Goal: Understand site structure: Understand site structure

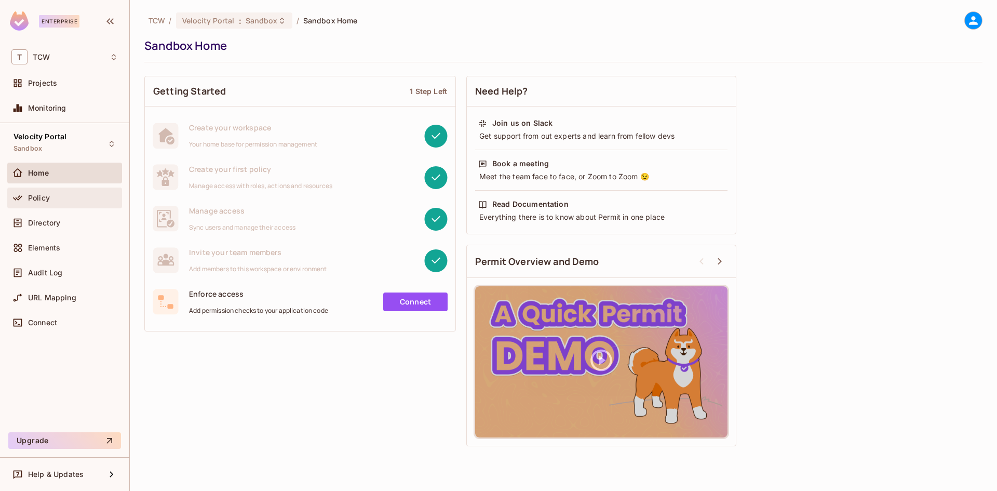
click at [70, 200] on div "Policy" at bounding box center [73, 198] width 90 height 8
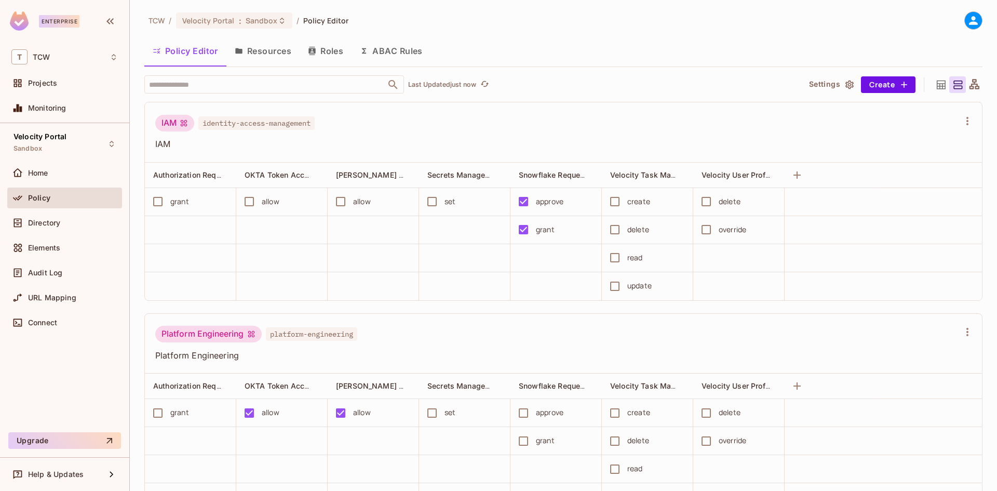
click at [325, 51] on button "Roles" at bounding box center [326, 51] width 52 height 26
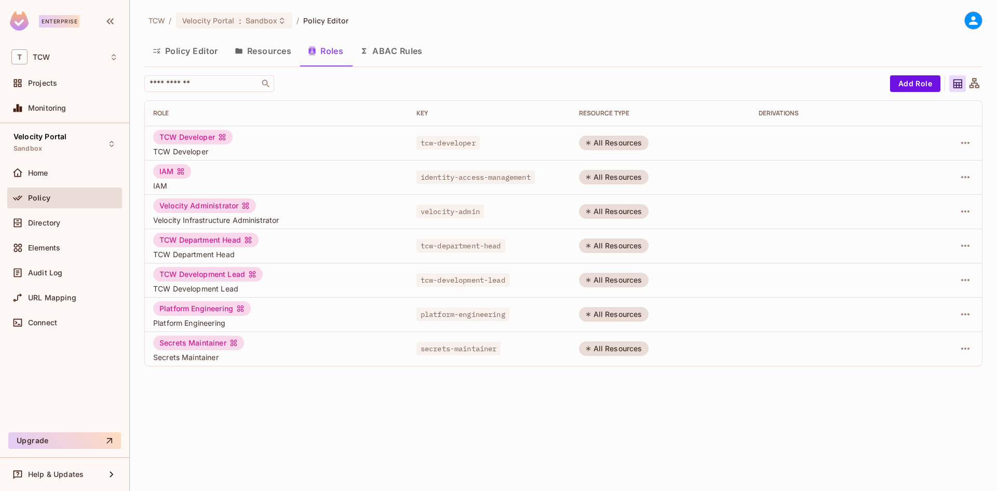
click at [395, 51] on button "ABAC Rules" at bounding box center [391, 51] width 79 height 26
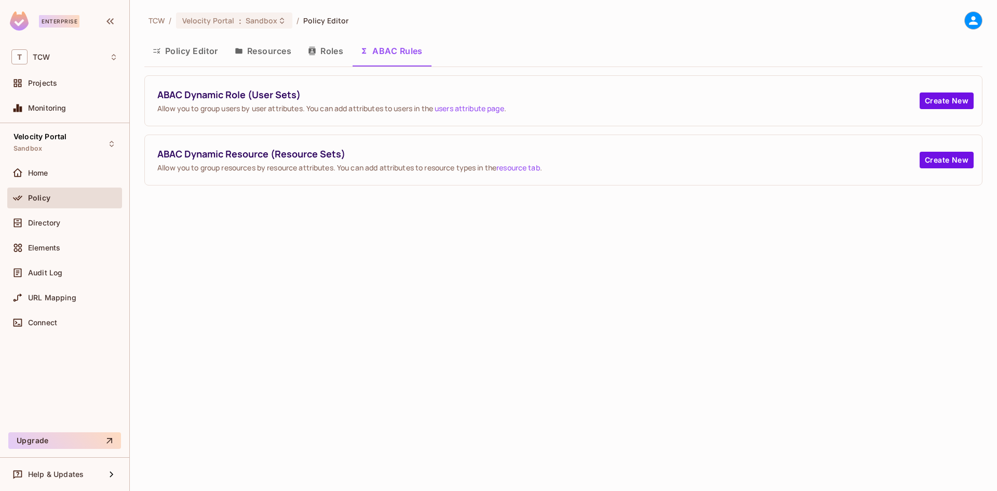
click at [328, 52] on button "Roles" at bounding box center [326, 51] width 52 height 26
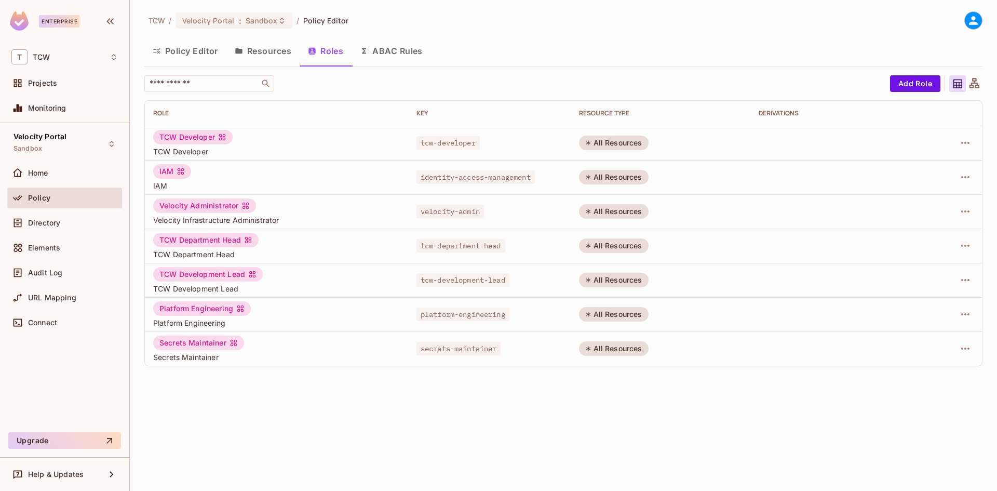
click at [177, 51] on button "Policy Editor" at bounding box center [185, 51] width 82 height 26
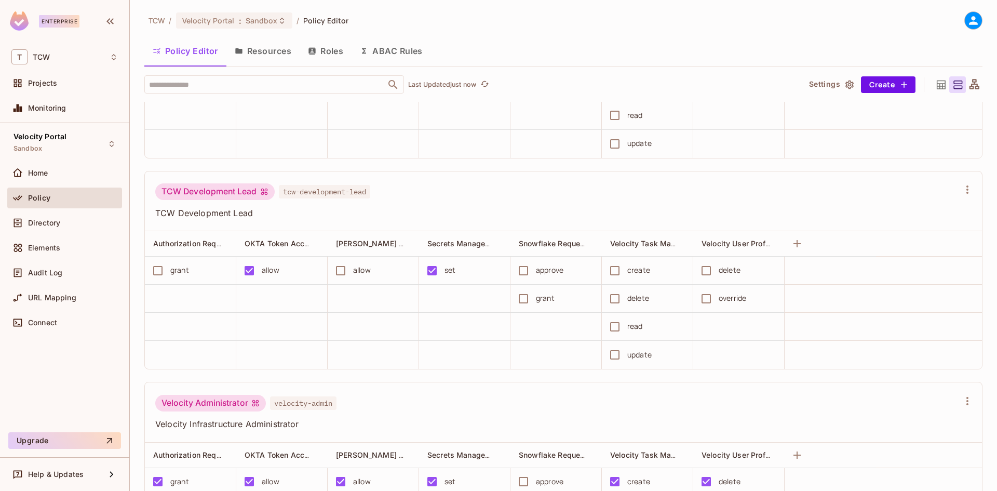
scroll to position [1102, 0]
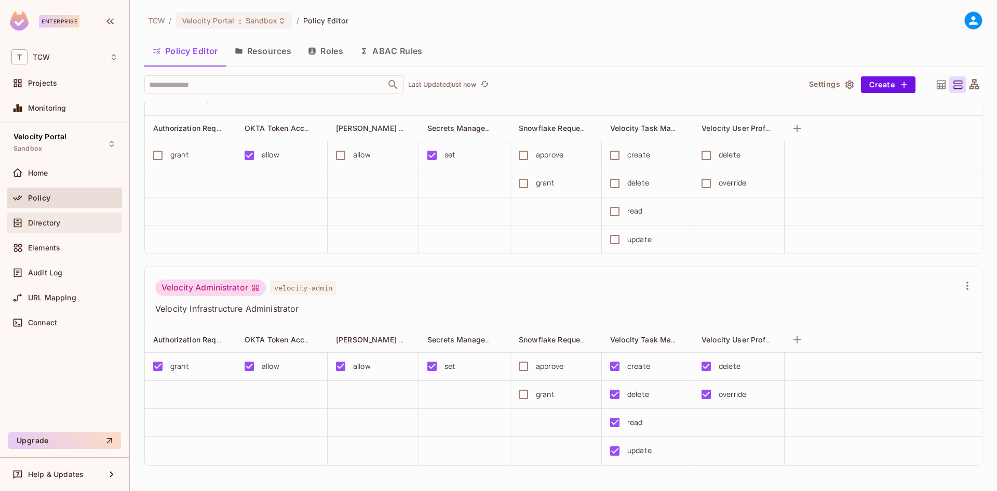
click at [36, 228] on div "Directory" at bounding box center [64, 223] width 106 height 12
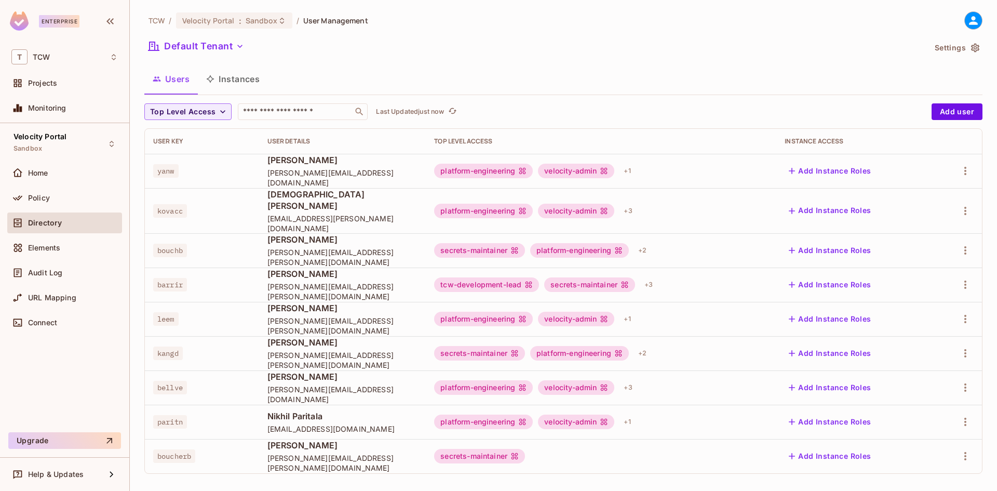
click at [513, 277] on div "tcw-development-lead" at bounding box center [486, 284] width 105 height 15
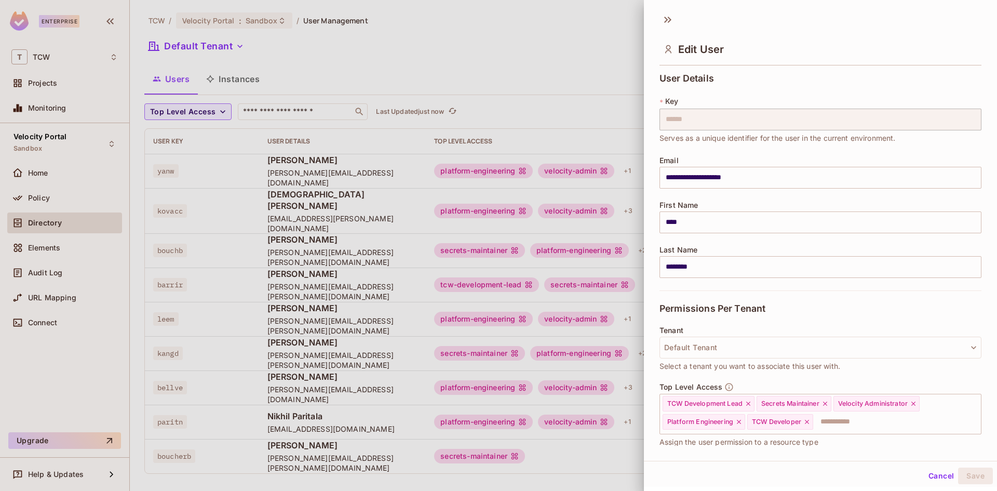
click at [502, 65] on div at bounding box center [498, 245] width 997 height 491
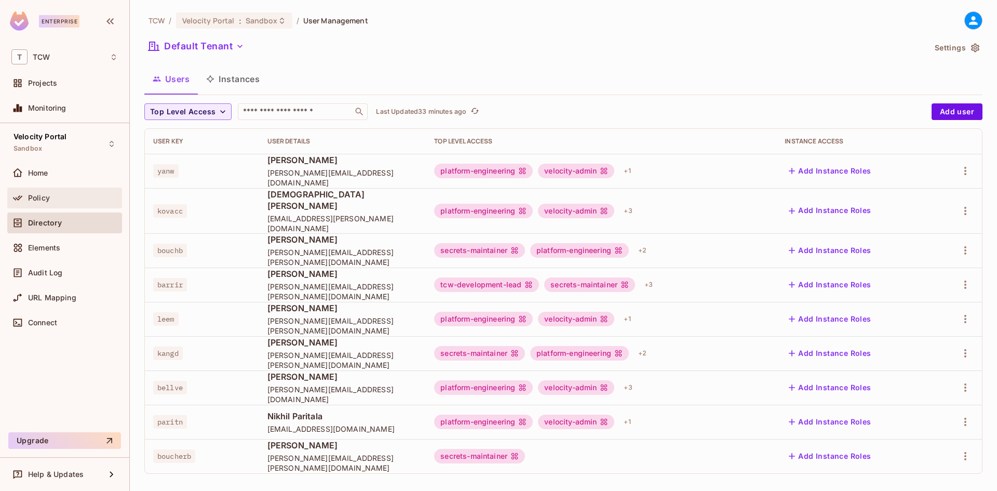
click at [62, 191] on div "Policy" at bounding box center [64, 198] width 115 height 21
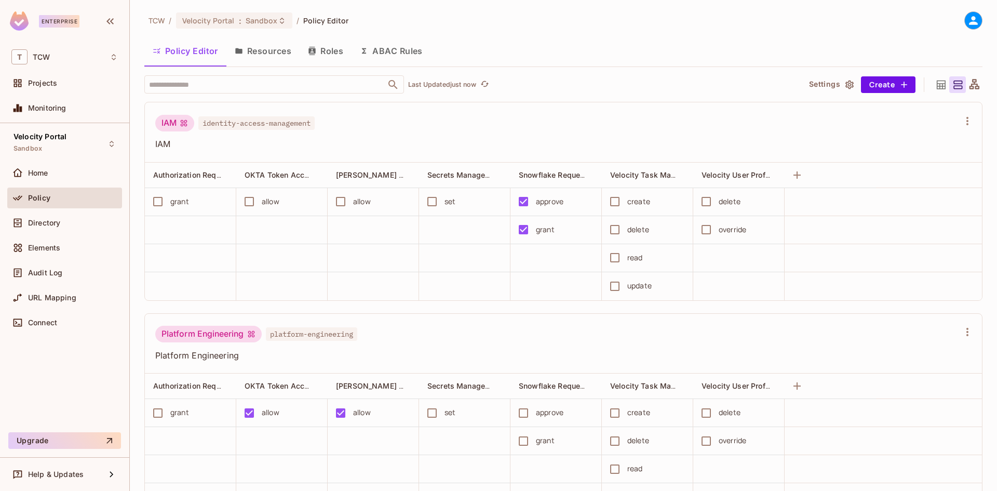
scroll to position [1, 0]
